Goal: Navigation & Orientation: Find specific page/section

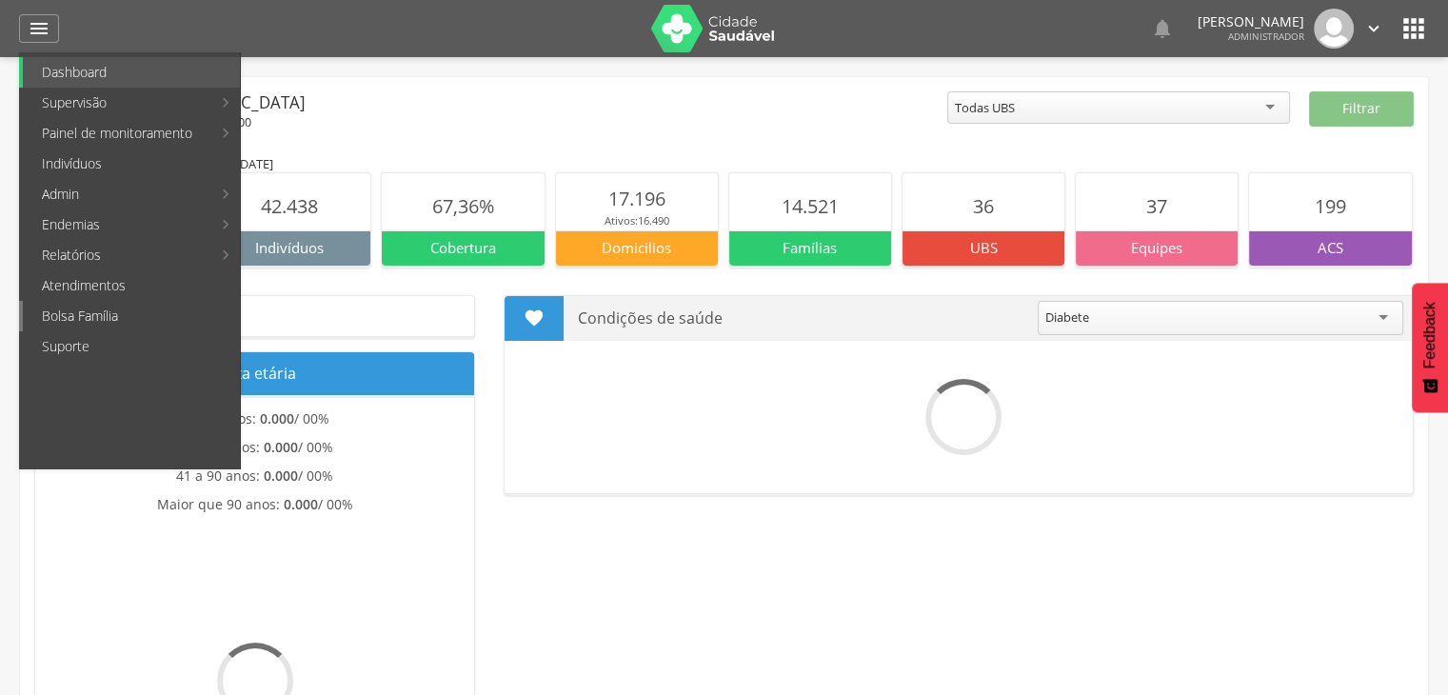
click at [155, 307] on link "Bolsa Família" at bounding box center [131, 316] width 217 height 30
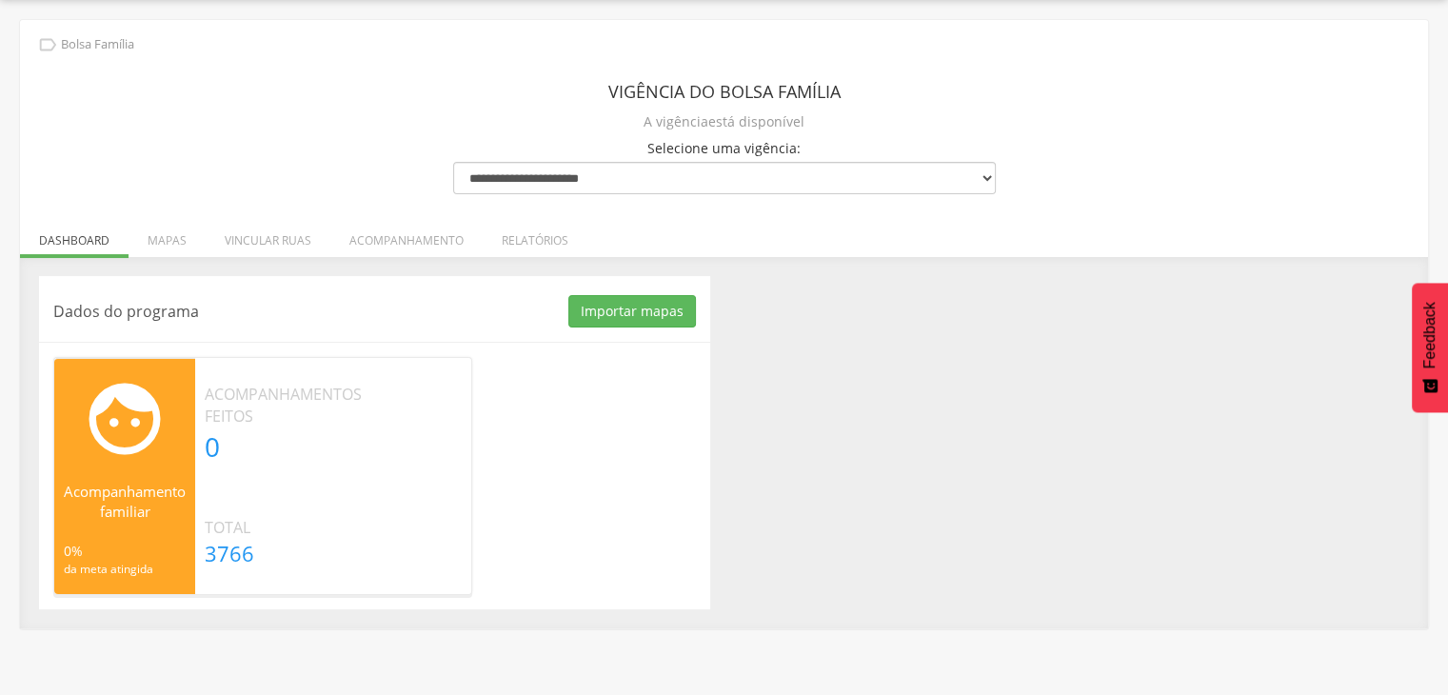
scroll to position [56, 0]
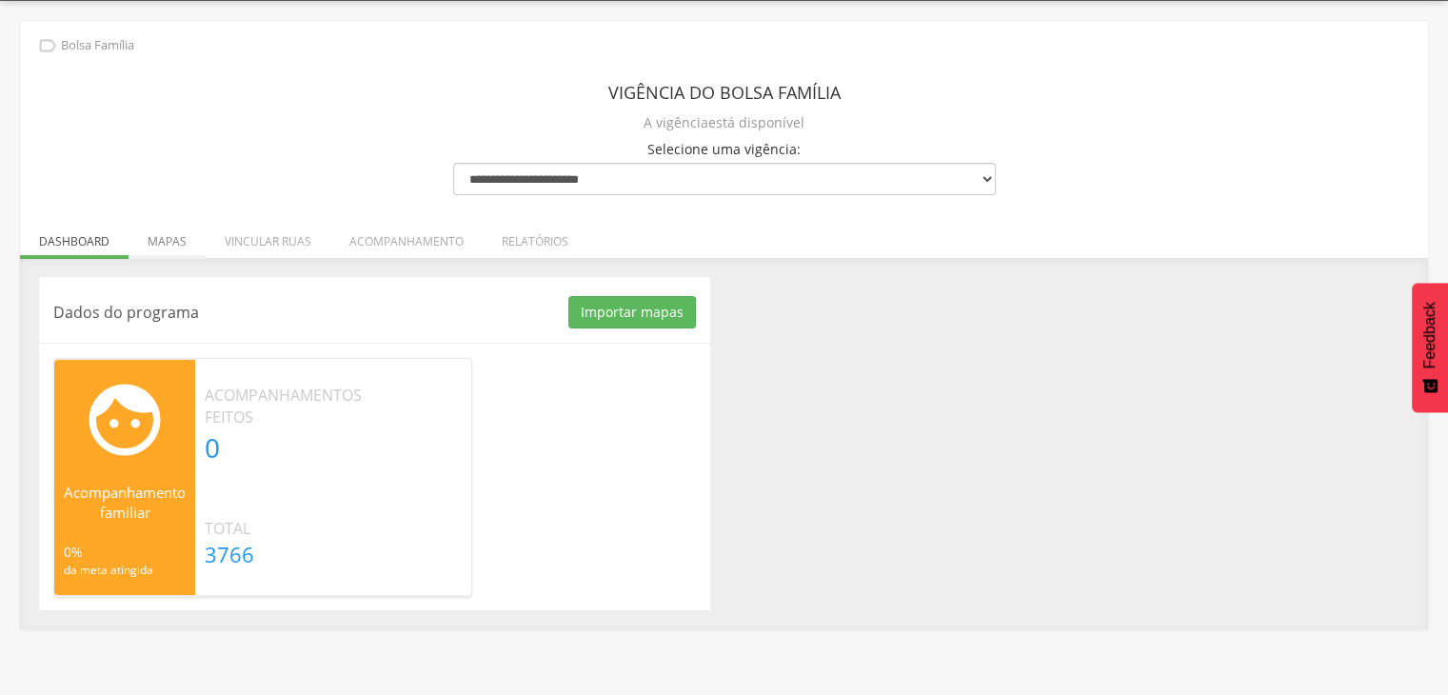
click at [168, 236] on li "Mapas" at bounding box center [166, 236] width 77 height 45
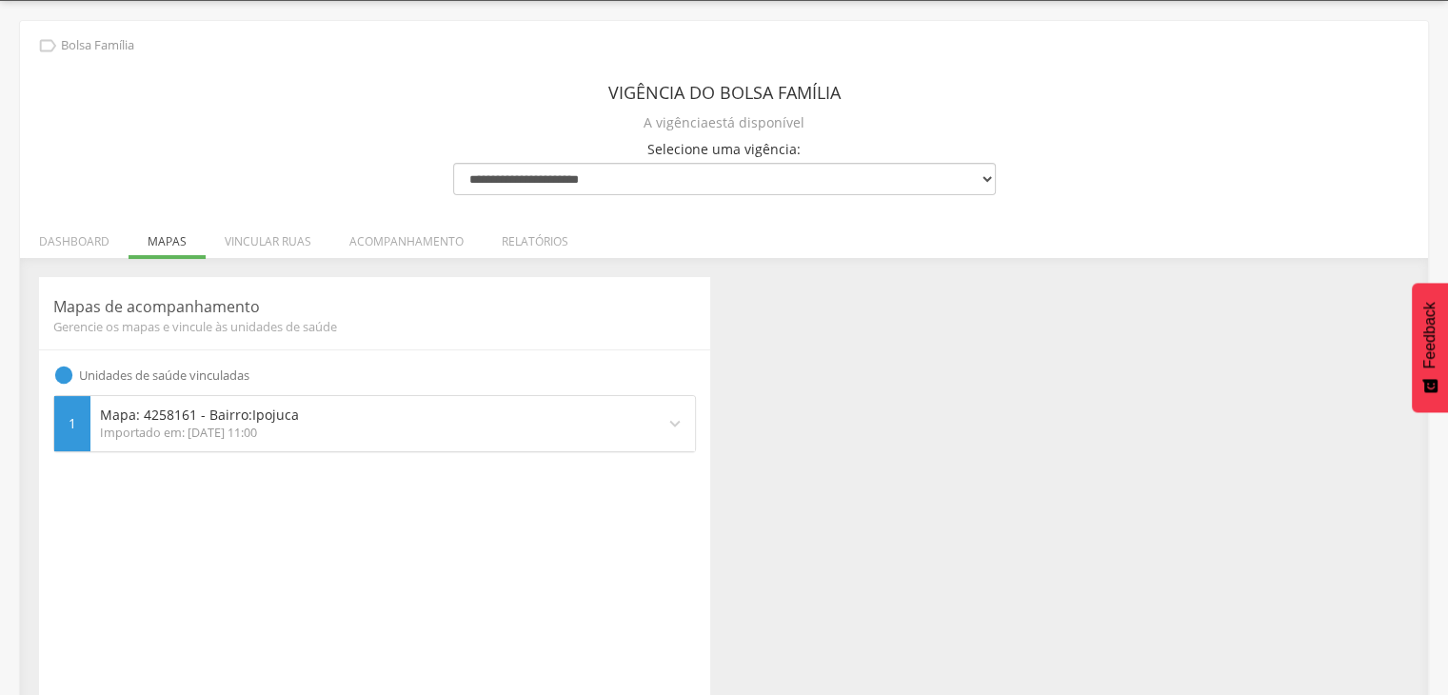
click at [428, 421] on p "Mapa: 4258161 - Bairro: [GEOGRAPHIC_DATA]" at bounding box center [372, 414] width 545 height 19
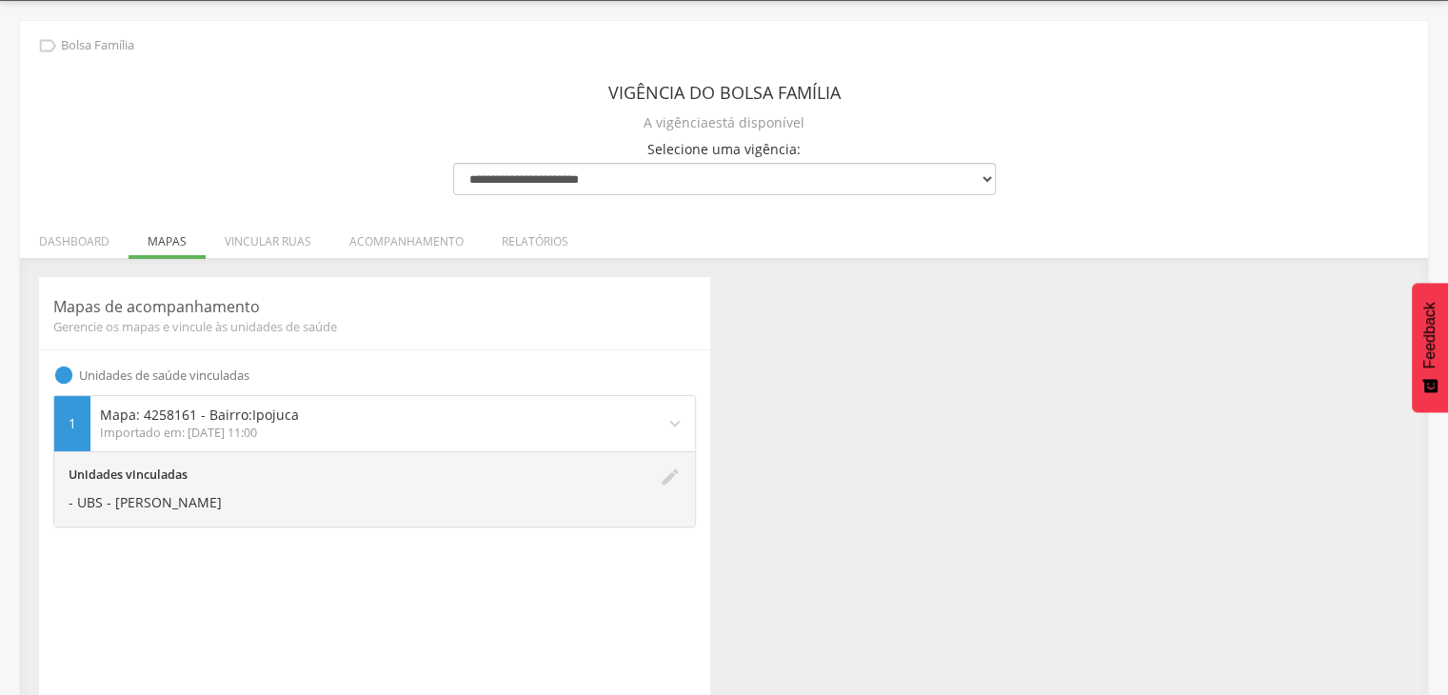
click at [428, 421] on p "Mapa: 4258161 - Bairro: [GEOGRAPHIC_DATA]" at bounding box center [372, 414] width 545 height 19
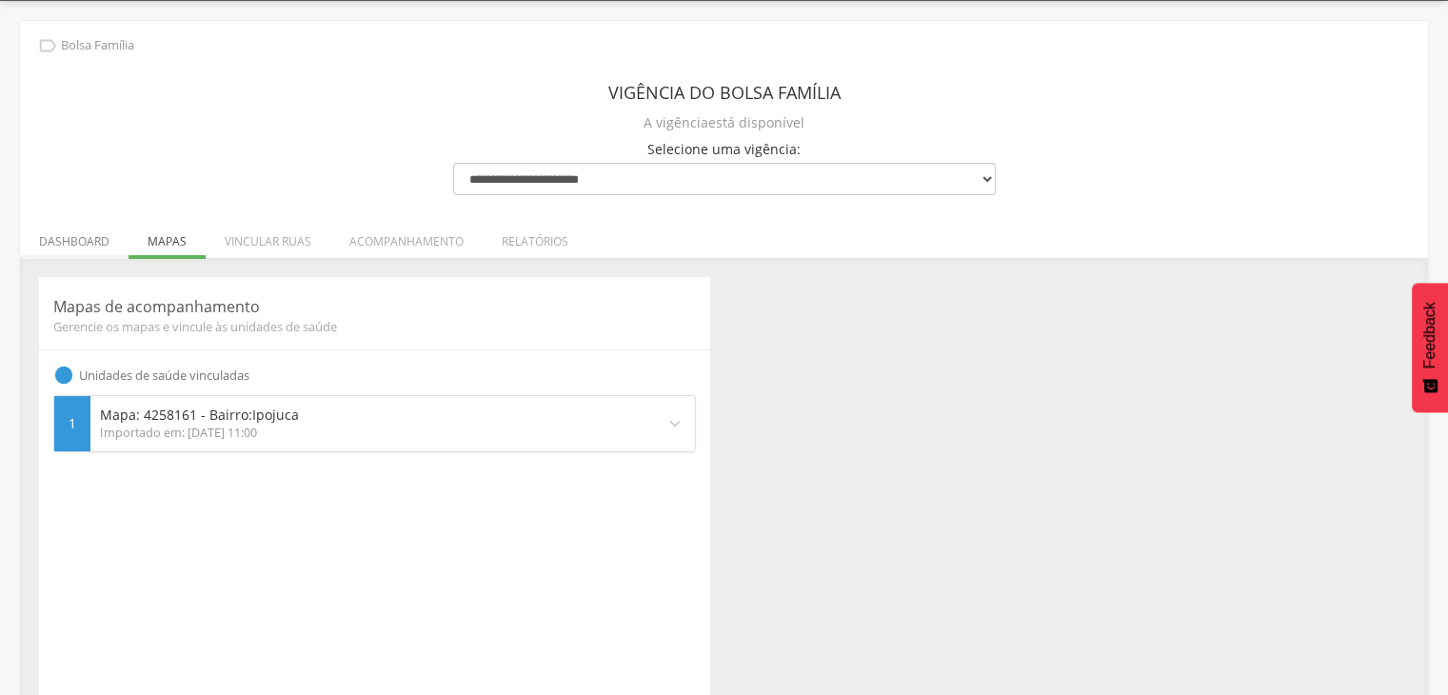
click at [88, 236] on li "Dashboard" at bounding box center [74, 236] width 108 height 45
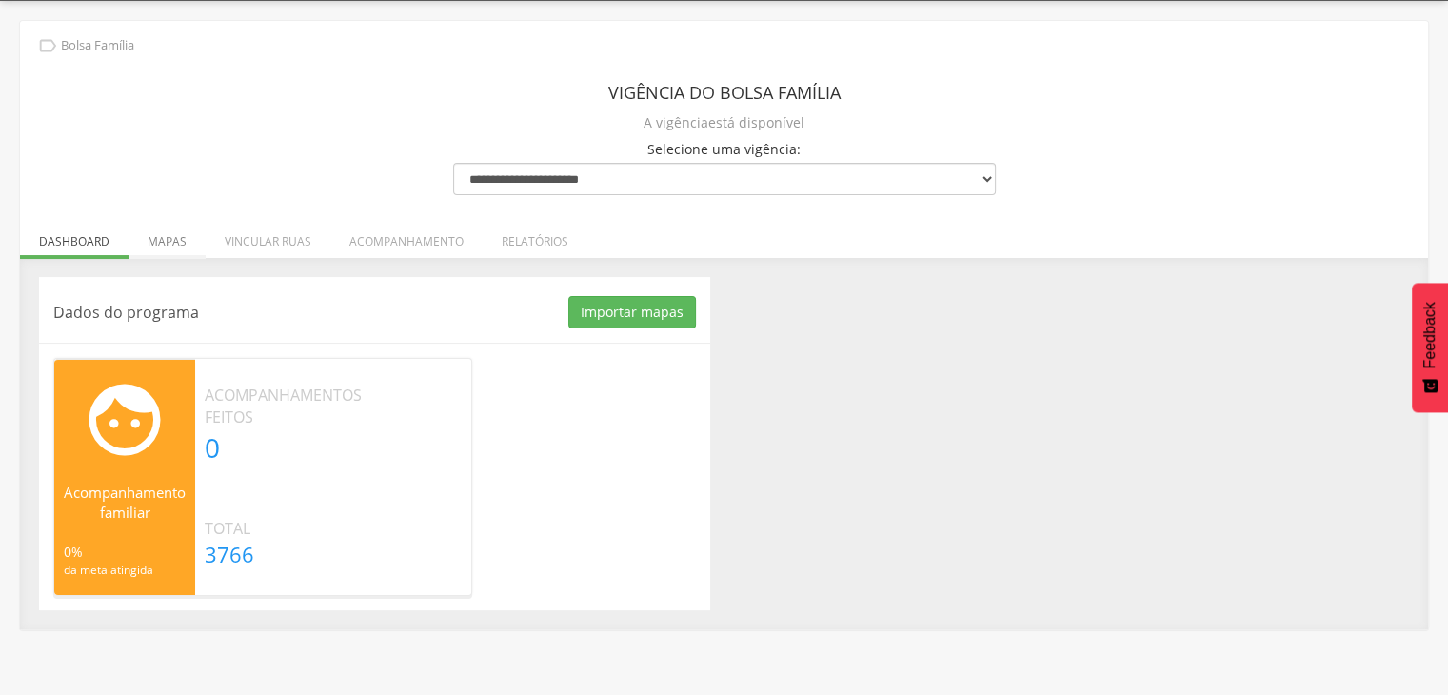
click at [166, 245] on li "Mapas" at bounding box center [166, 236] width 77 height 45
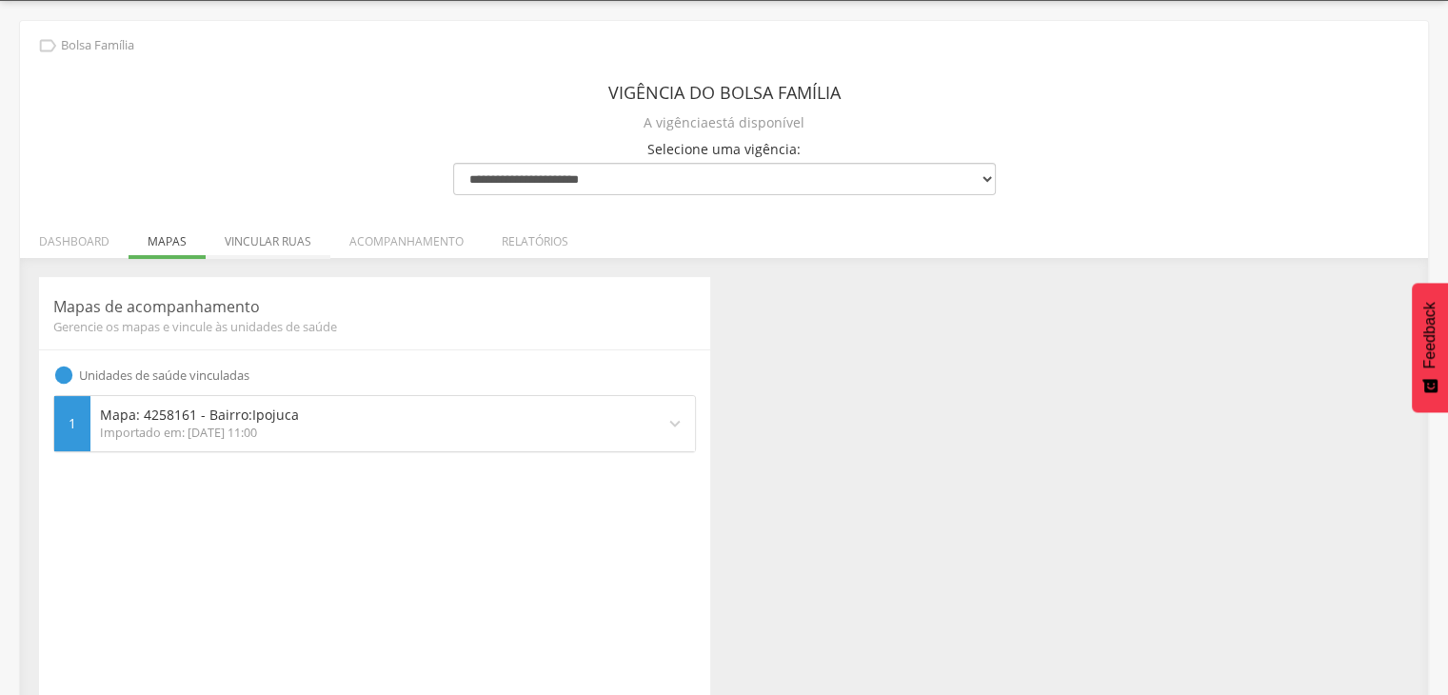
click at [282, 233] on li "Vincular ruas" at bounding box center [268, 236] width 125 height 45
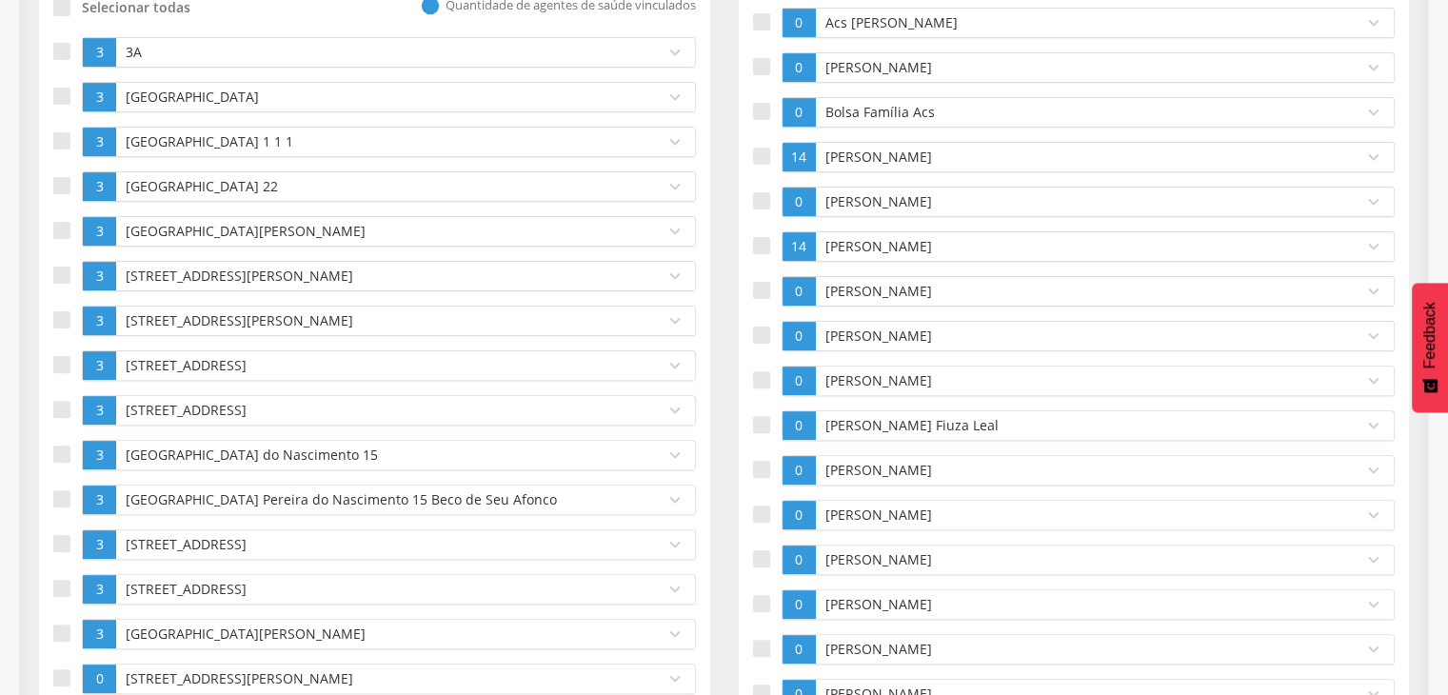
scroll to position [0, 0]
